Goal: Information Seeking & Learning: Learn about a topic

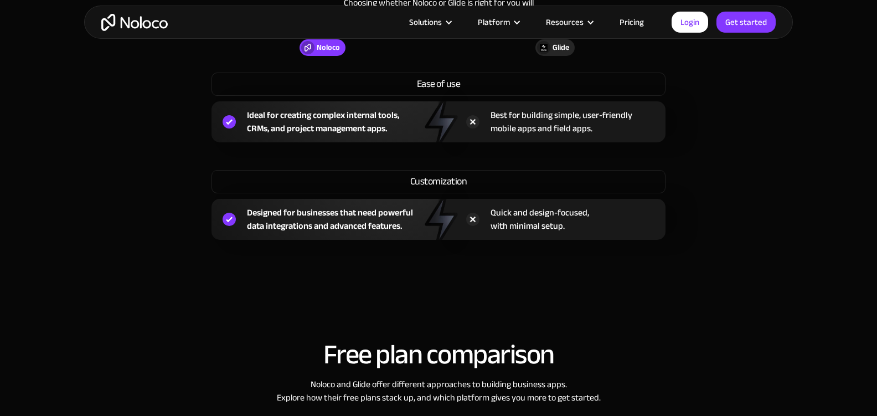
scroll to position [916, 0]
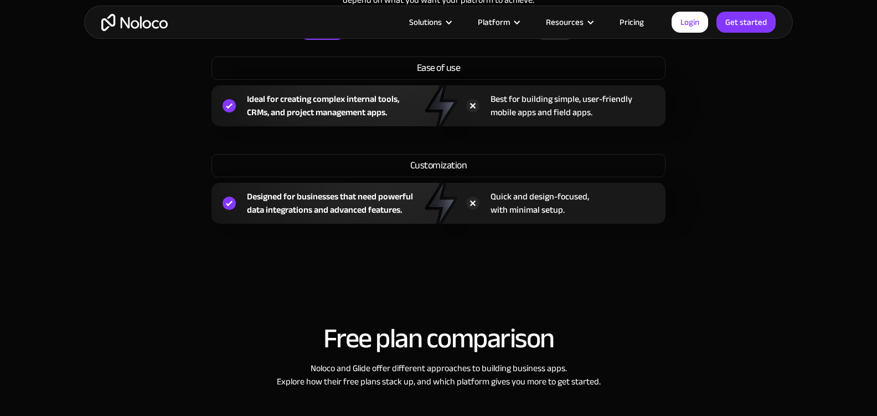
click at [102, 34] on div "Solutions Use Cases Business Types Project Management Keep track of customers, …" at bounding box center [438, 22] width 708 height 33
click at [116, 25] on img "home" at bounding box center [134, 22] width 66 height 17
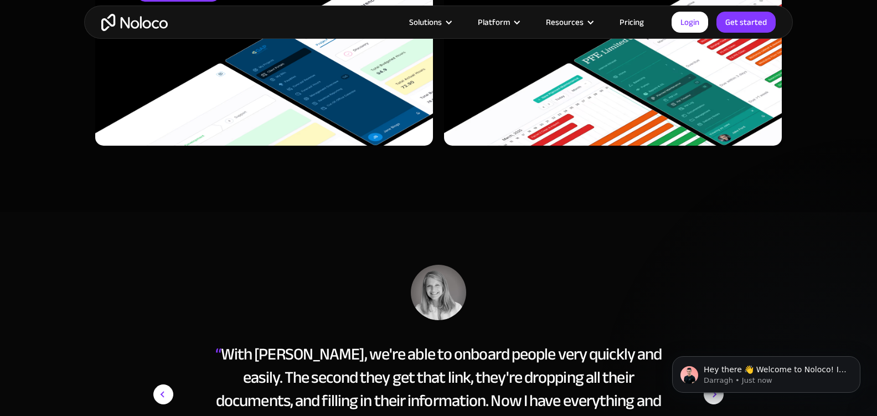
scroll to position [5269, 0]
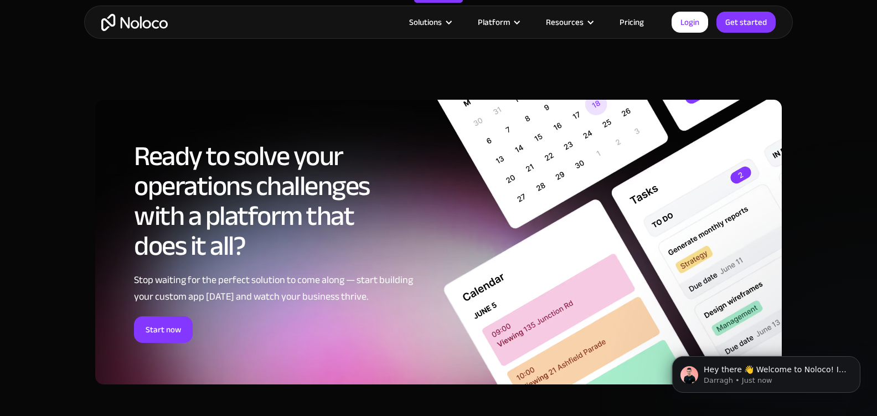
click at [642, 20] on link "Pricing" at bounding box center [631, 22] width 52 height 14
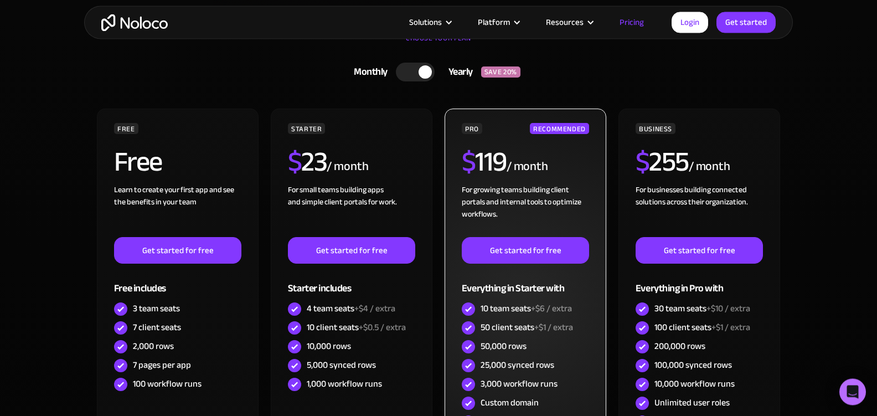
scroll to position [382, 0]
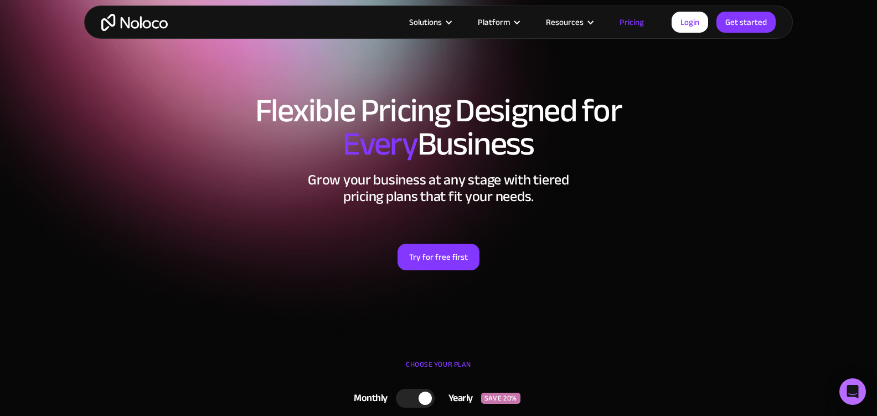
scroll to position [382, 0]
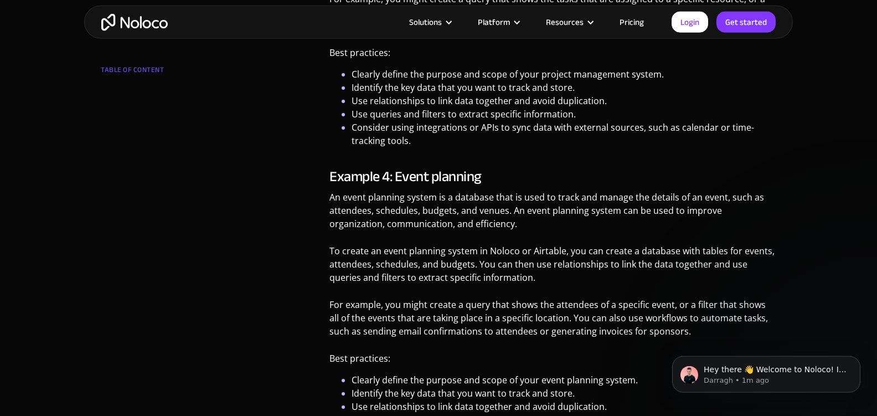
scroll to position [1375, 0]
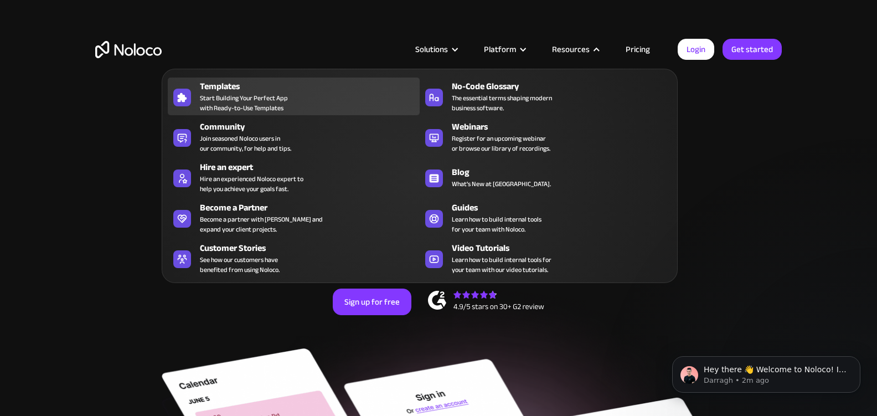
click at [262, 100] on span "Start Building Your Perfect App with Ready-to-Use Templates" at bounding box center [244, 103] width 88 height 20
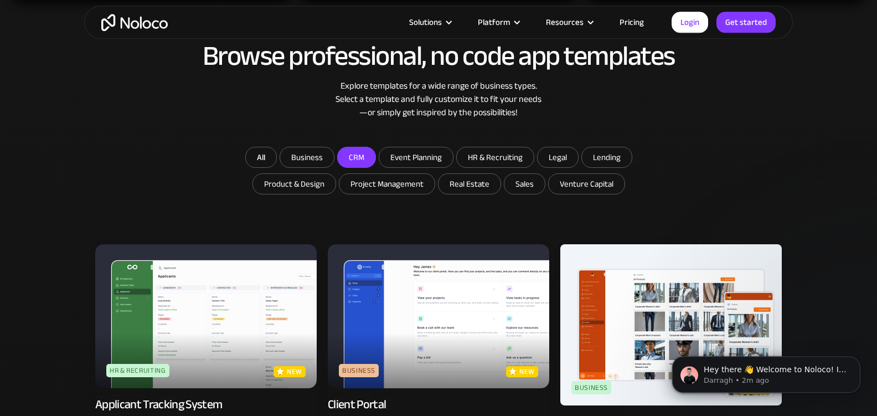
scroll to position [611, 0]
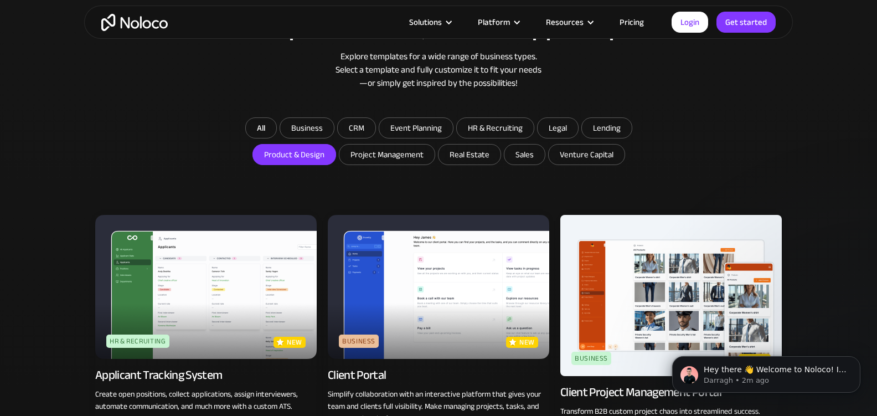
click at [323, 138] on input "Product & Design" at bounding box center [307, 128] width 54 height 20
checkbox input "true"
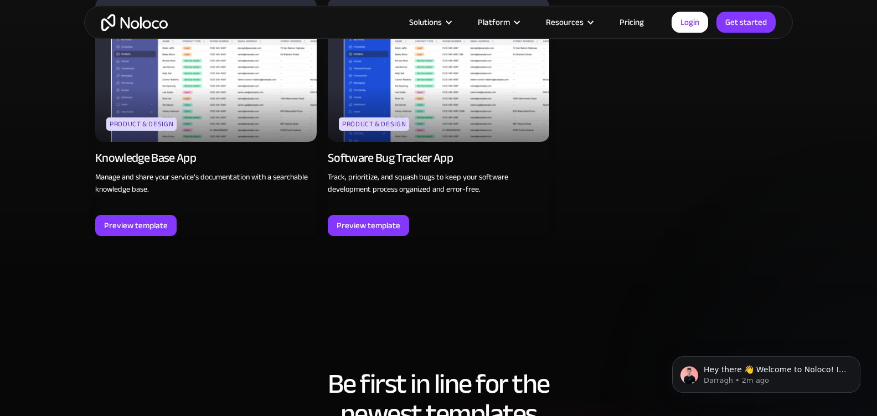
scroll to position [764, 0]
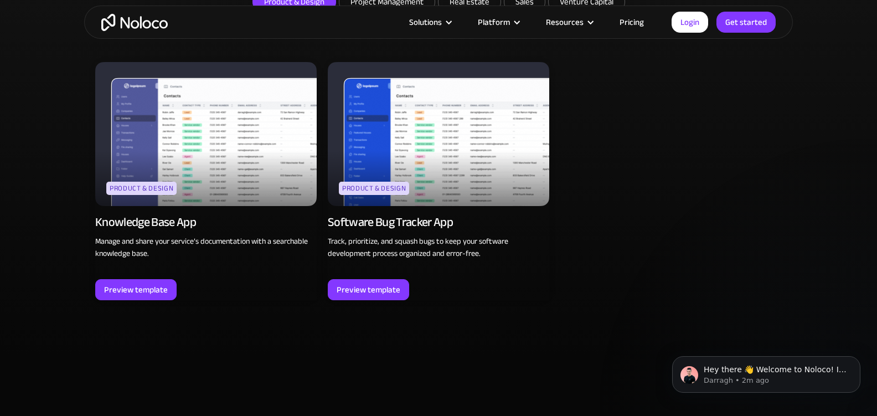
click at [284, 164] on img at bounding box center [205, 134] width 221 height 144
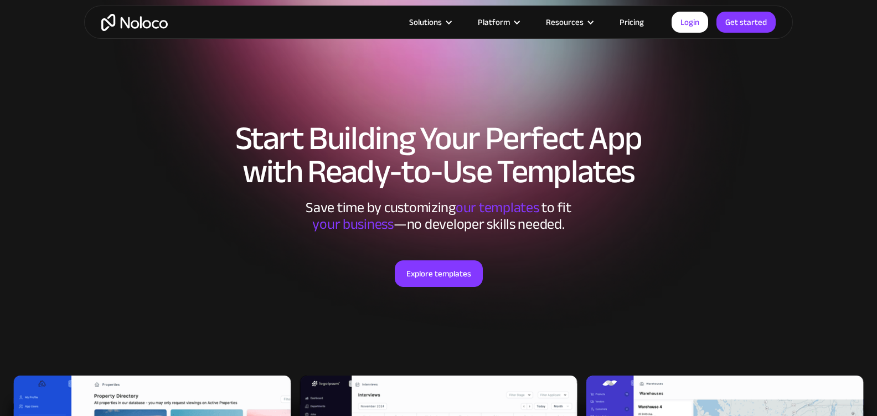
scroll to position [764, 0]
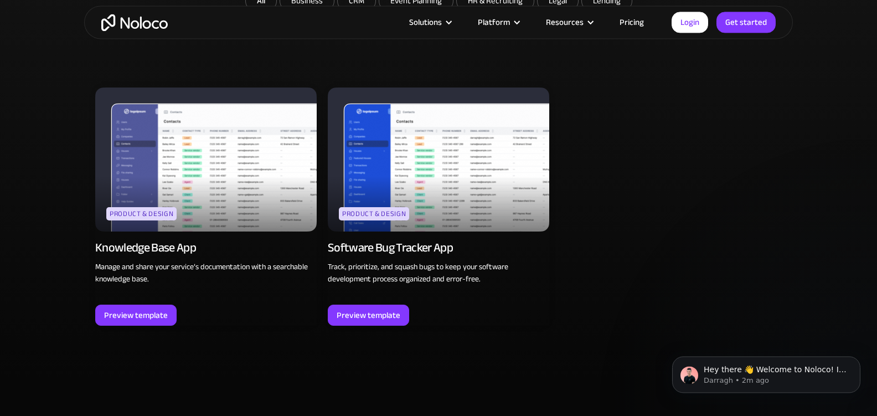
scroll to position [743, 0]
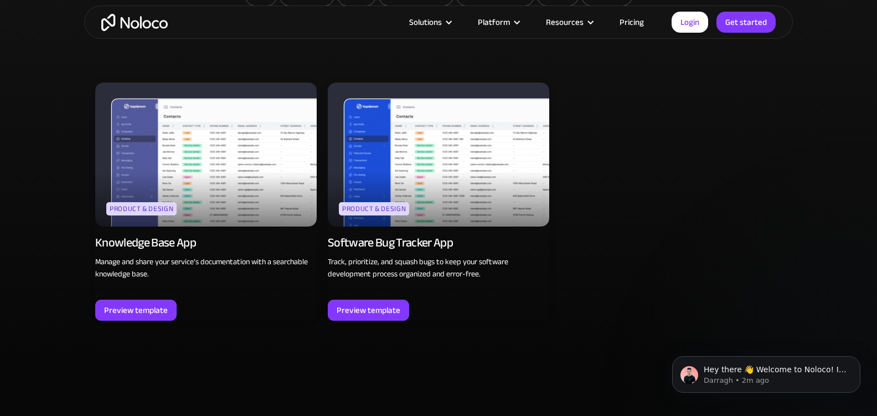
click at [497, 152] on img at bounding box center [438, 154] width 221 height 144
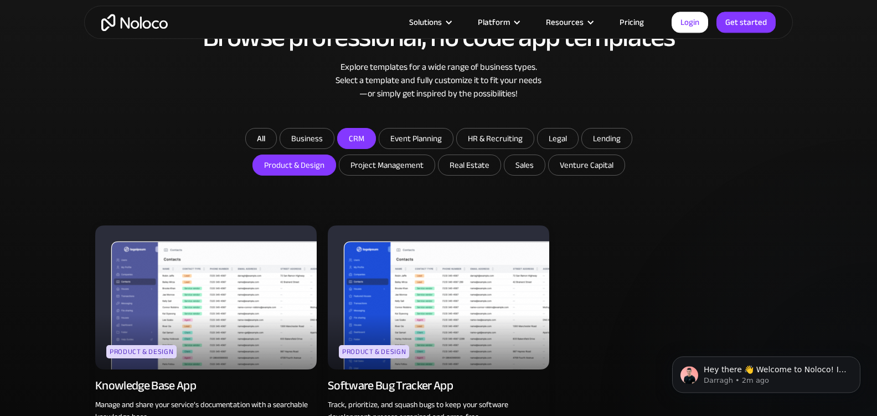
scroll to position [571, 0]
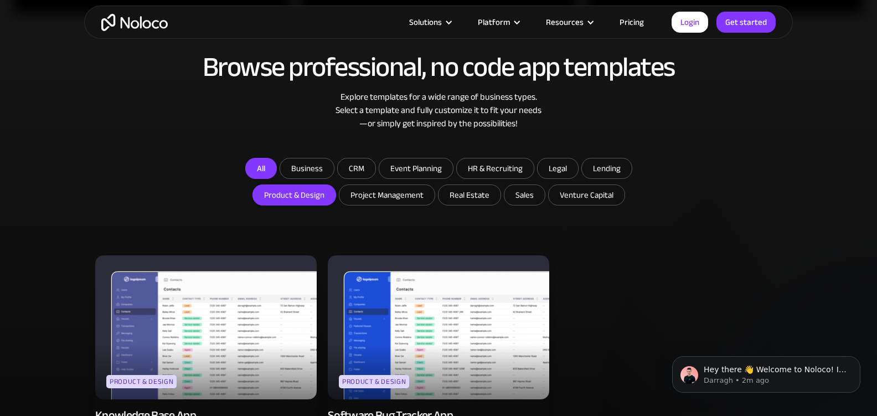
click at [261, 171] on link "All" at bounding box center [261, 168] width 32 height 21
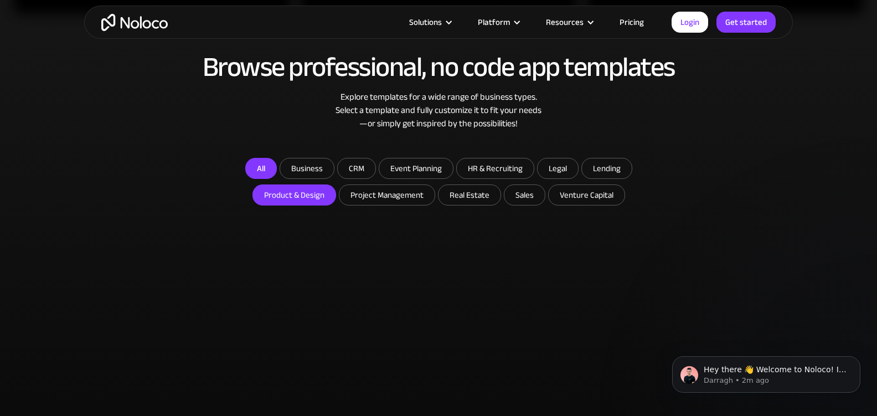
checkbox input "false"
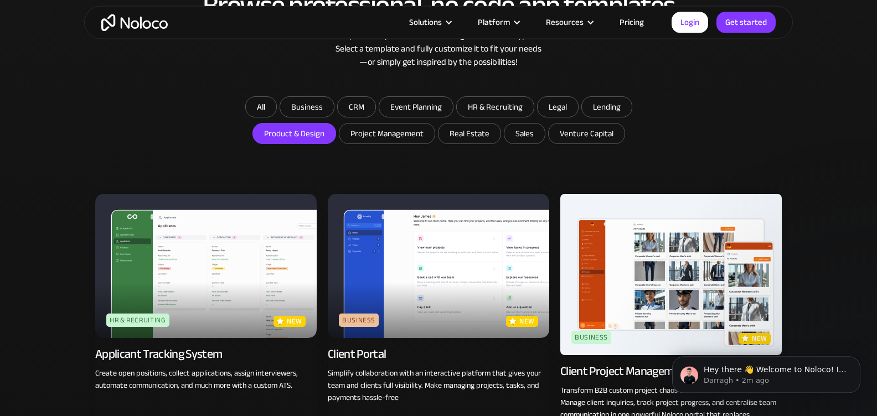
scroll to position [723, 0]
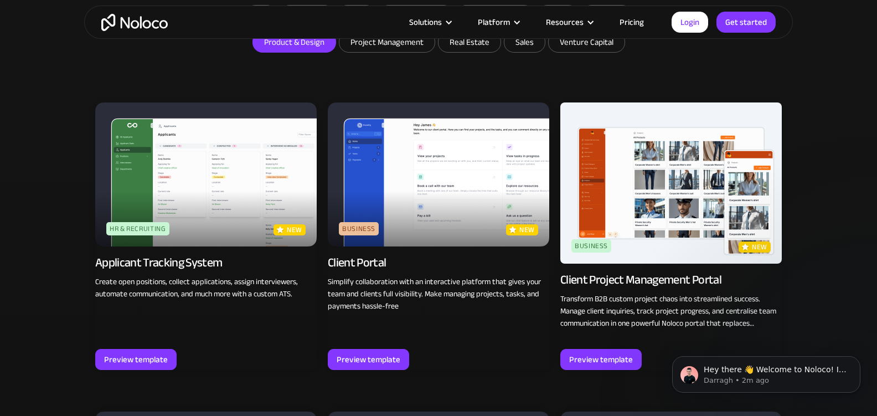
click at [252, 188] on img at bounding box center [205, 174] width 221 height 144
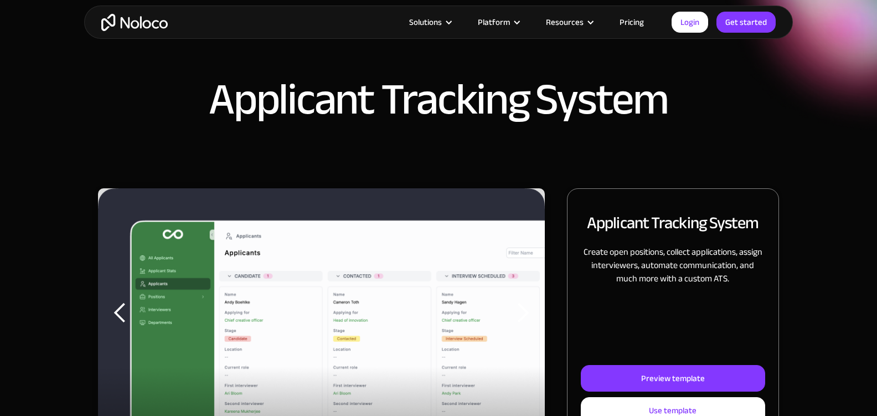
scroll to position [229, 0]
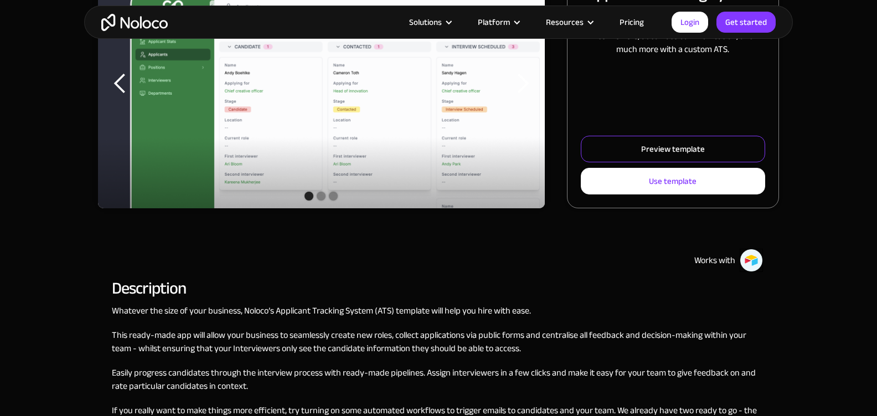
click at [654, 144] on div "Preview template" at bounding box center [673, 149] width 64 height 14
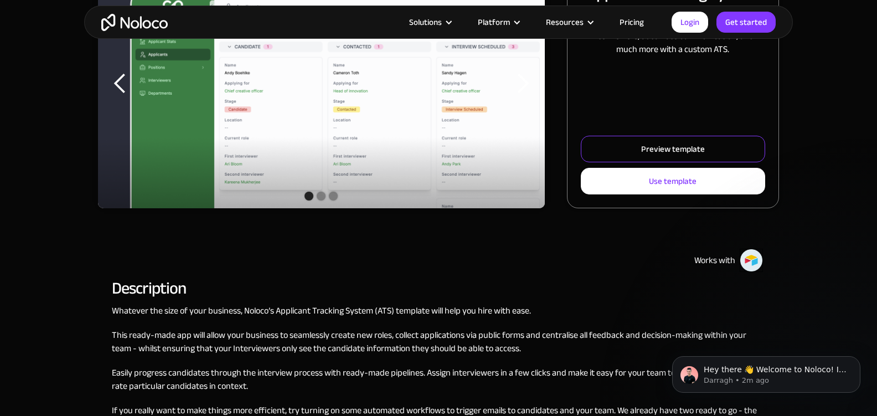
scroll to position [0, 0]
